Goal: Entertainment & Leisure: Consume media (video, audio)

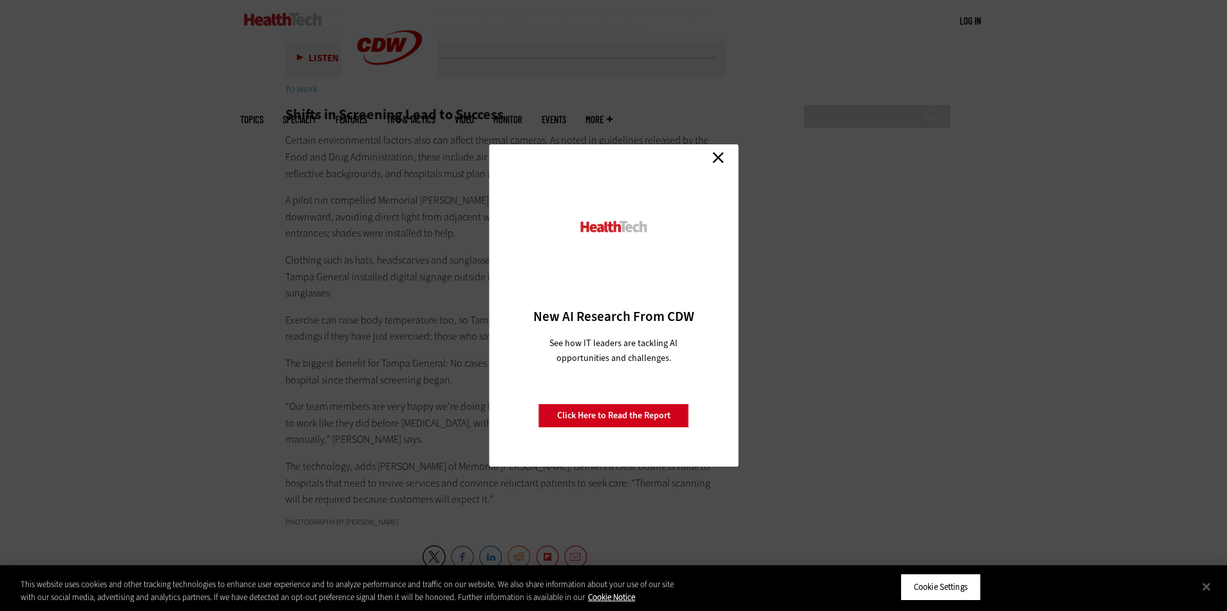
scroll to position [1998, 0]
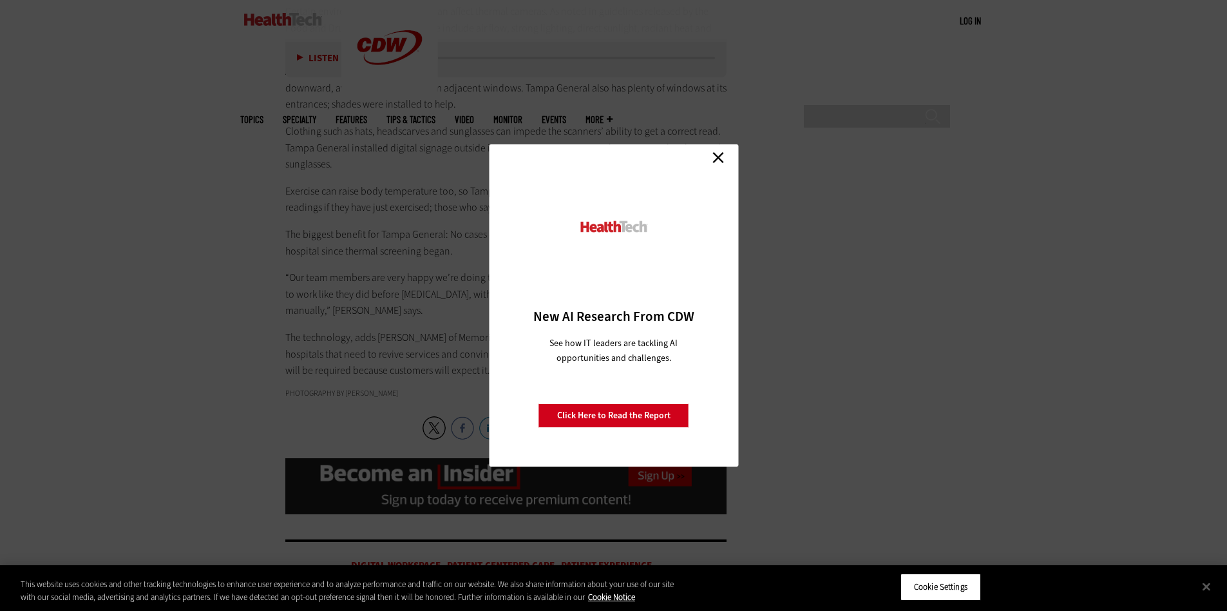
click at [718, 158] on link "Close" at bounding box center [717, 156] width 19 height 19
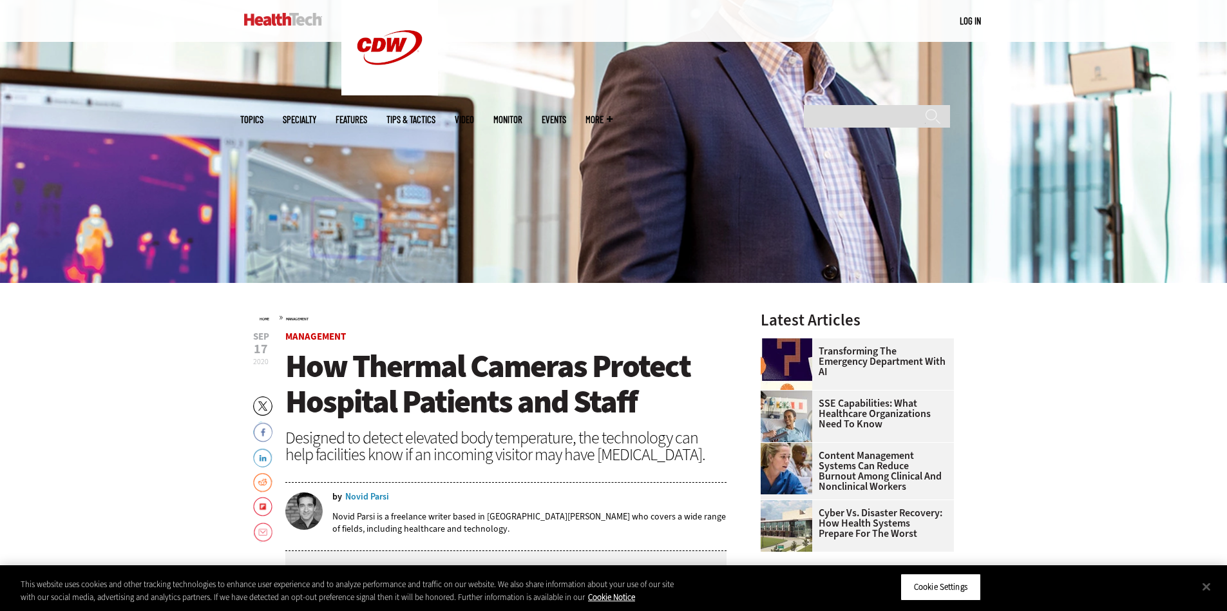
scroll to position [66, 0]
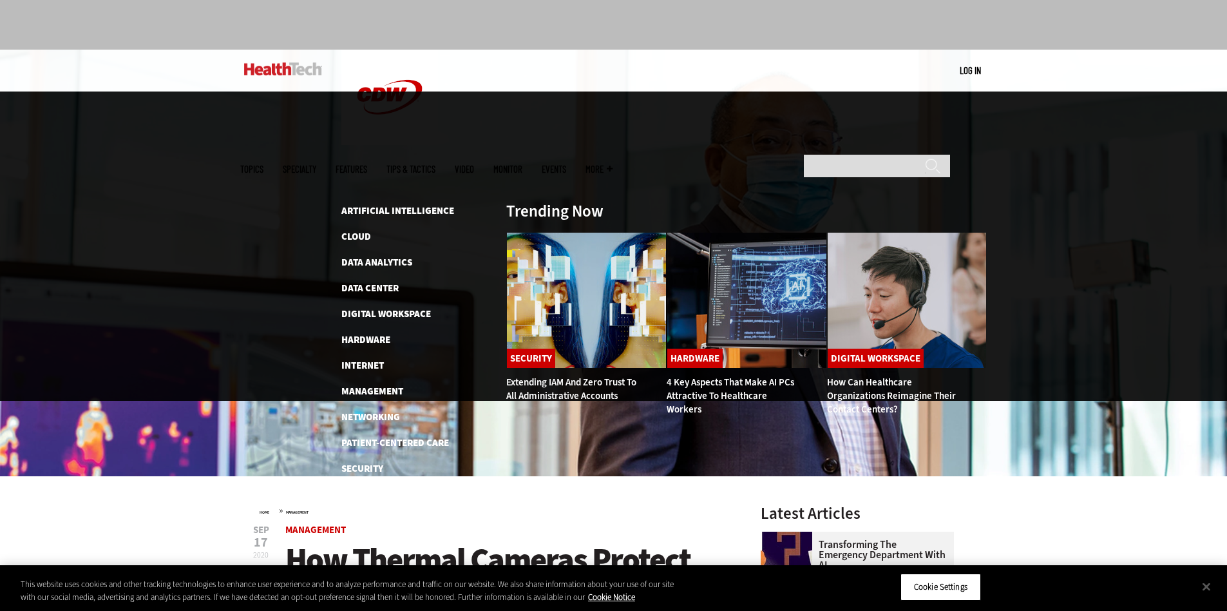
click at [474, 164] on link "Video" at bounding box center [464, 169] width 19 height 10
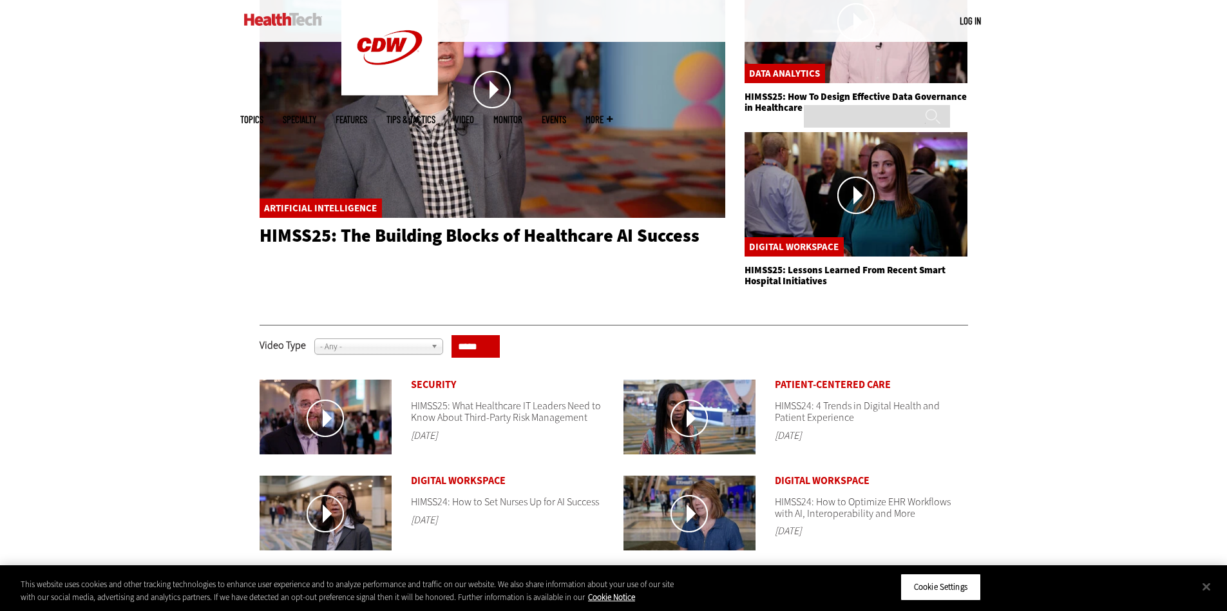
scroll to position [515, 0]
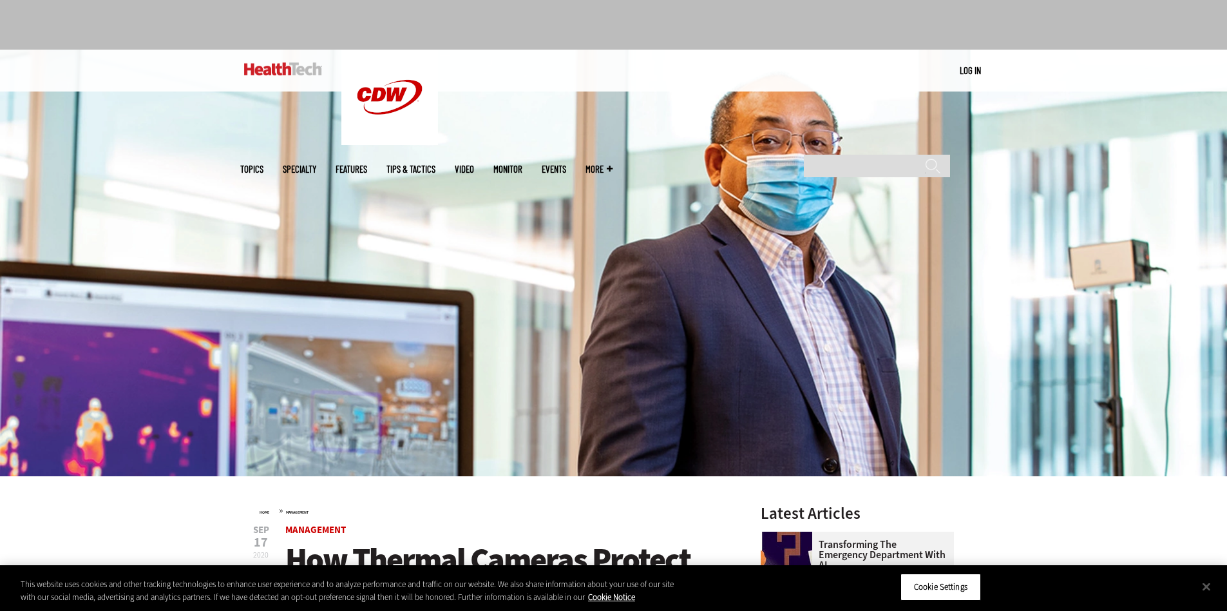
scroll to position [195, 0]
